Goal: Task Accomplishment & Management: Manage account settings

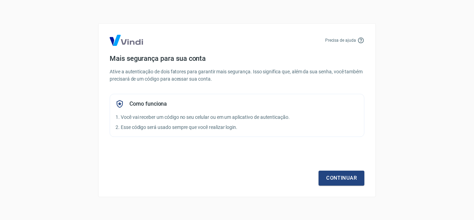
click at [344, 170] on div "Continuar" at bounding box center [237, 165] width 255 height 40
